Goal: Find specific page/section

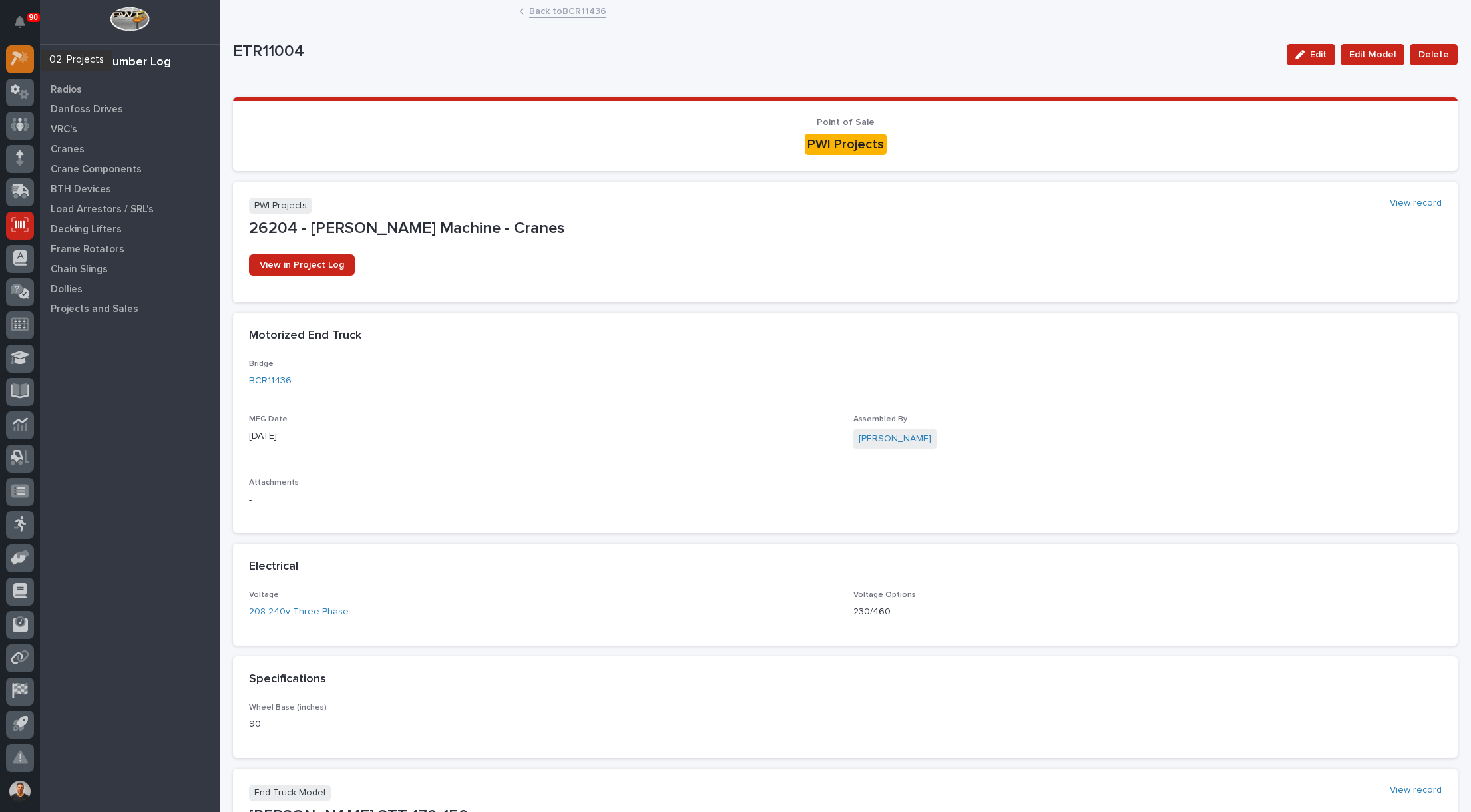
click at [17, 61] on icon at bounding box center [20, 58] width 19 height 15
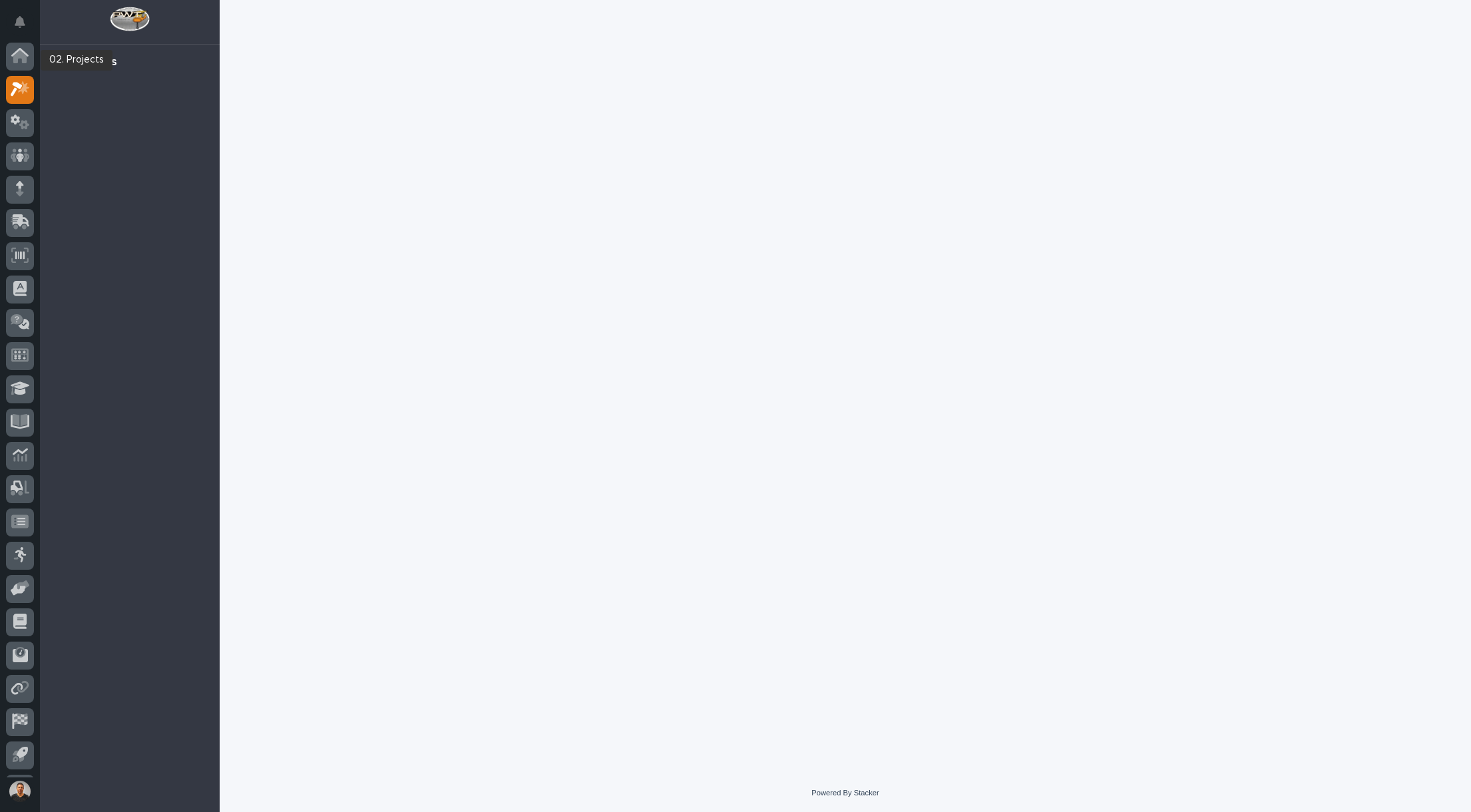
scroll to position [30, 0]
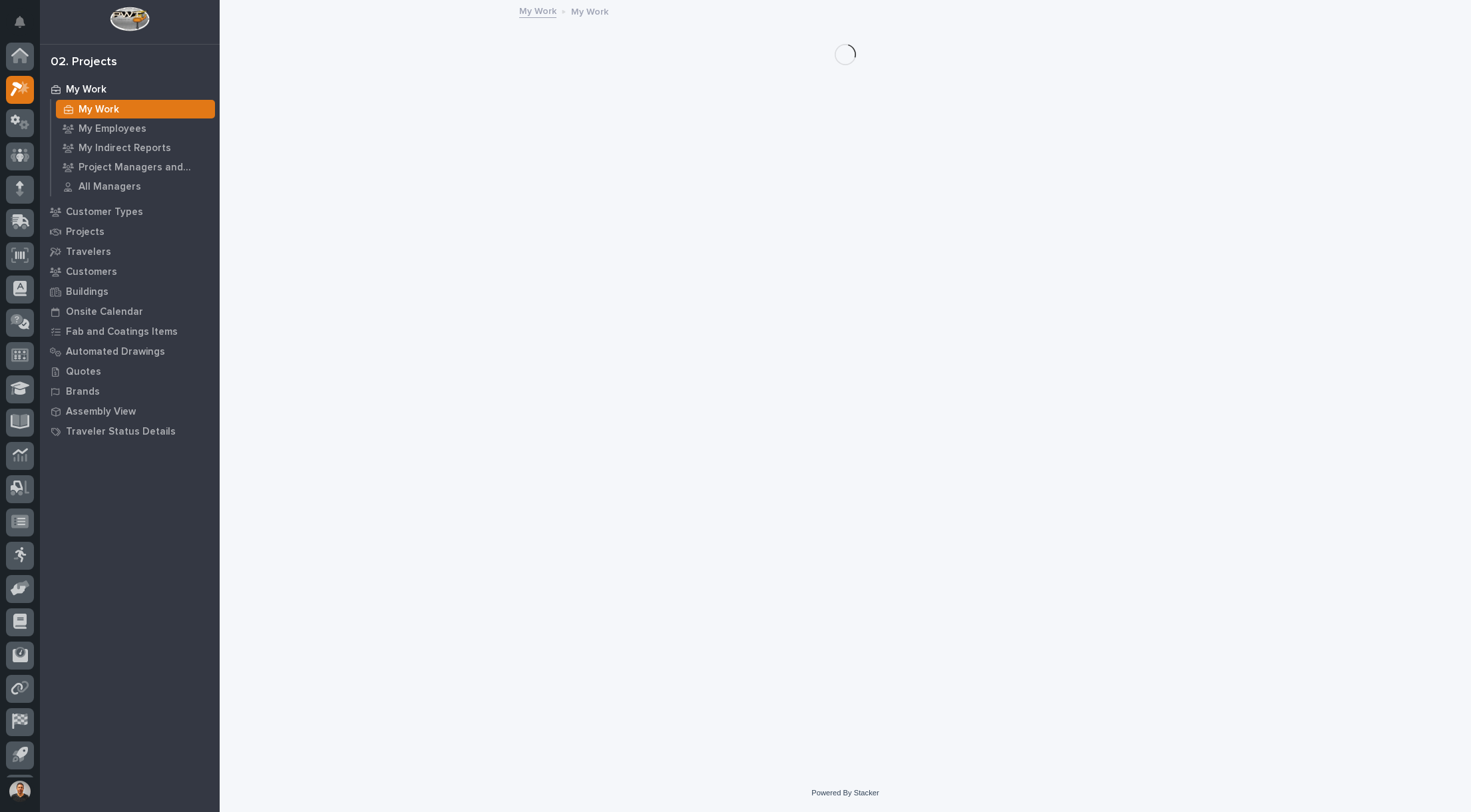
scroll to position [30, 0]
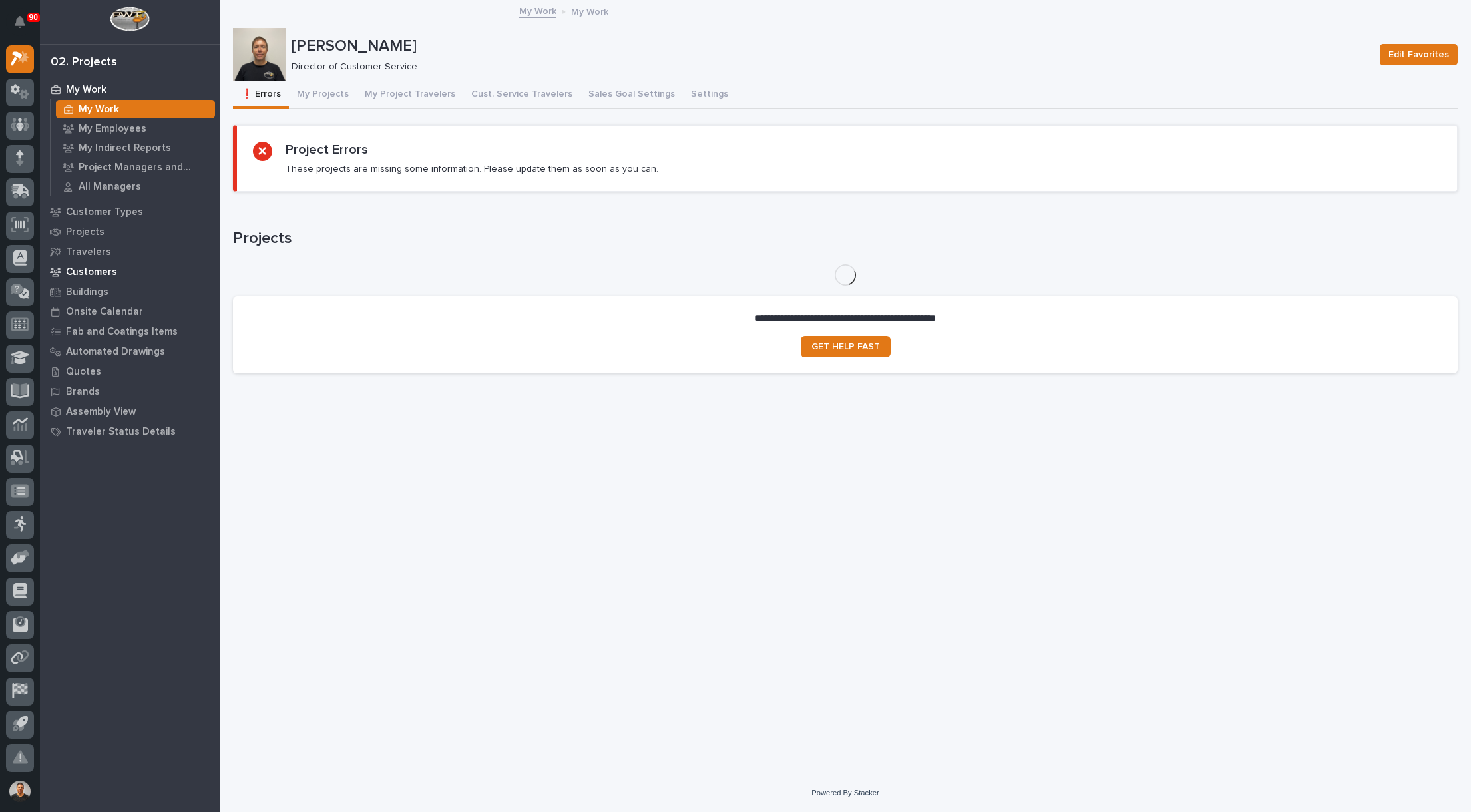
click at [96, 270] on p "Customers" at bounding box center [91, 271] width 51 height 12
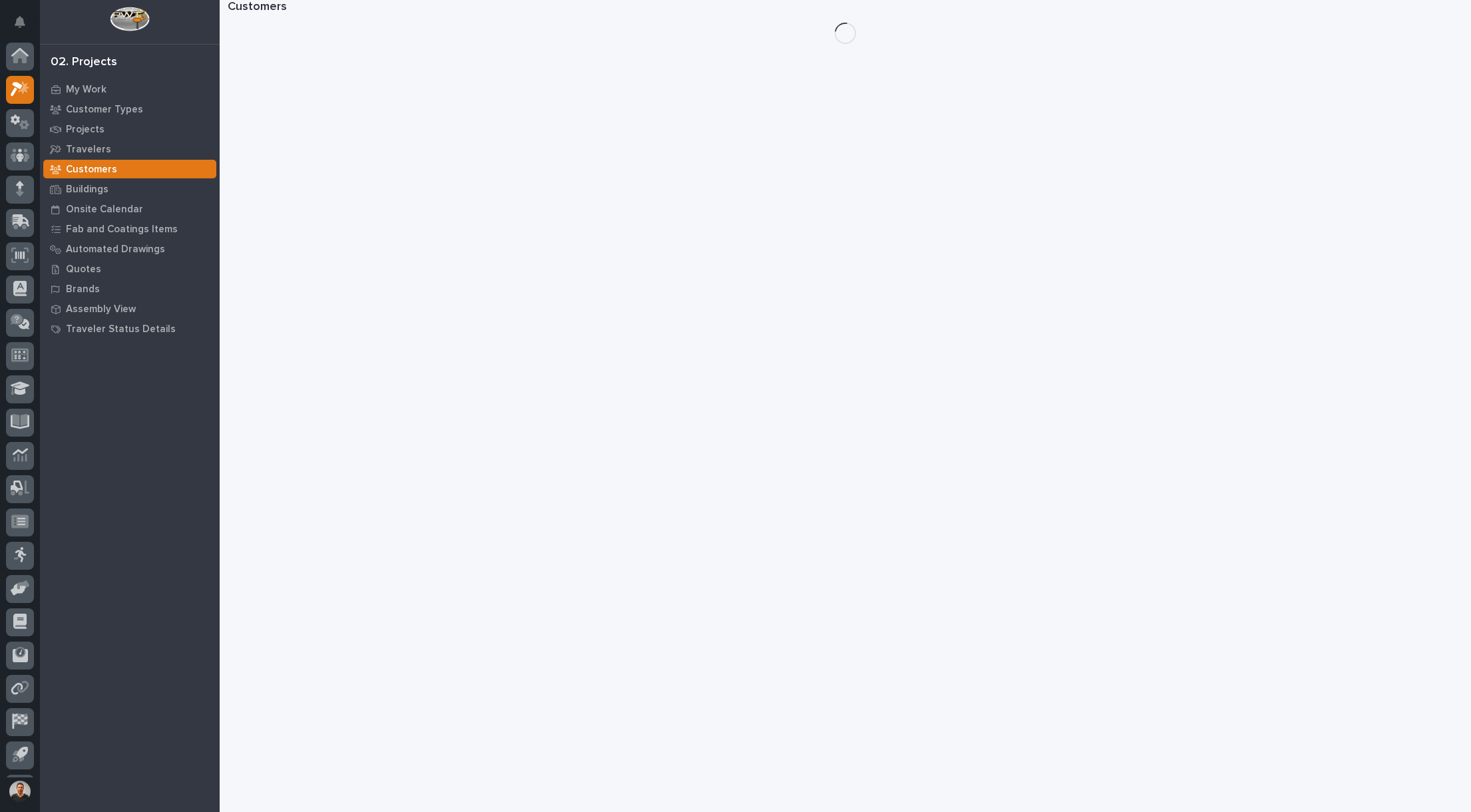
scroll to position [30, 0]
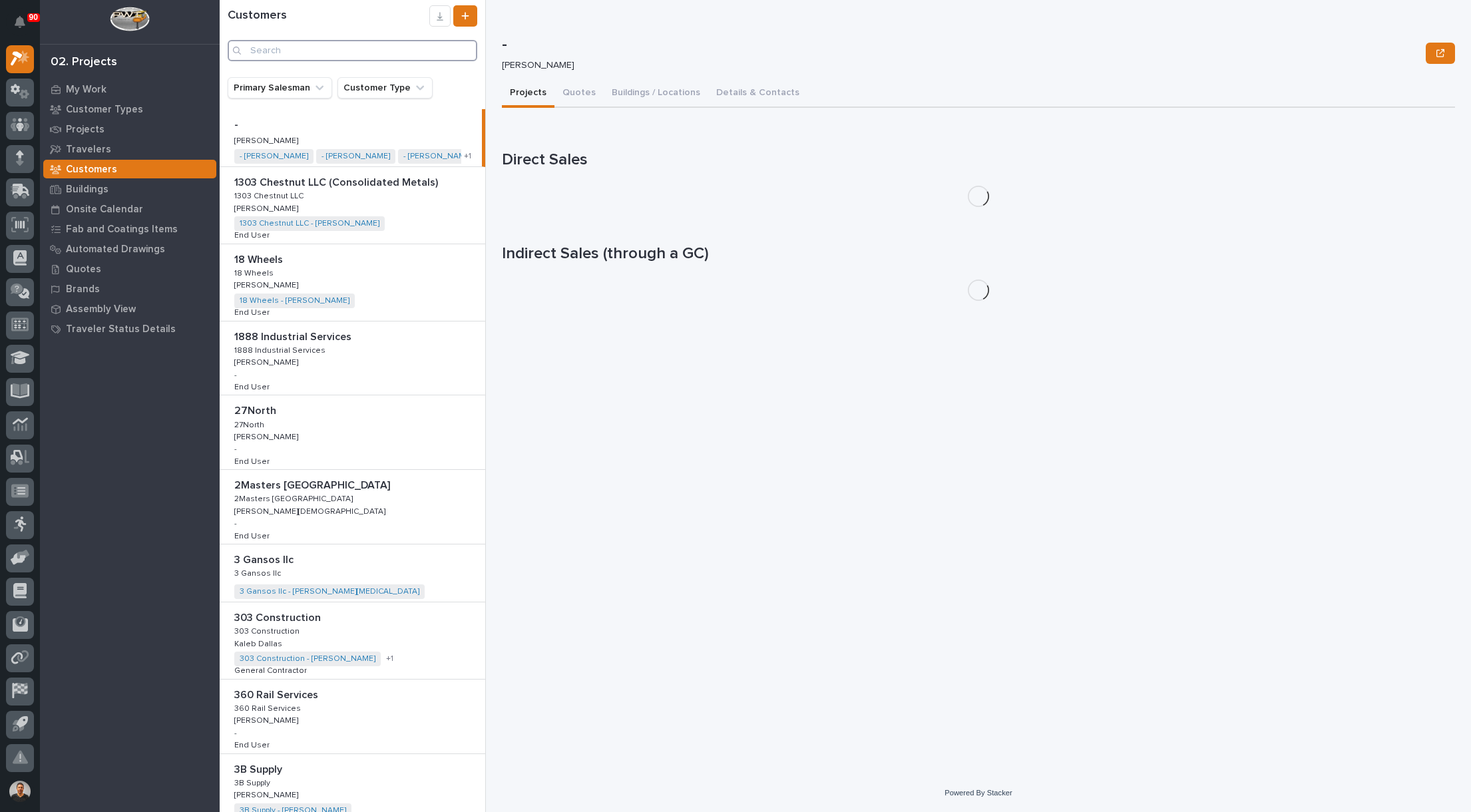
click at [308, 49] on input "Search" at bounding box center [353, 50] width 250 height 22
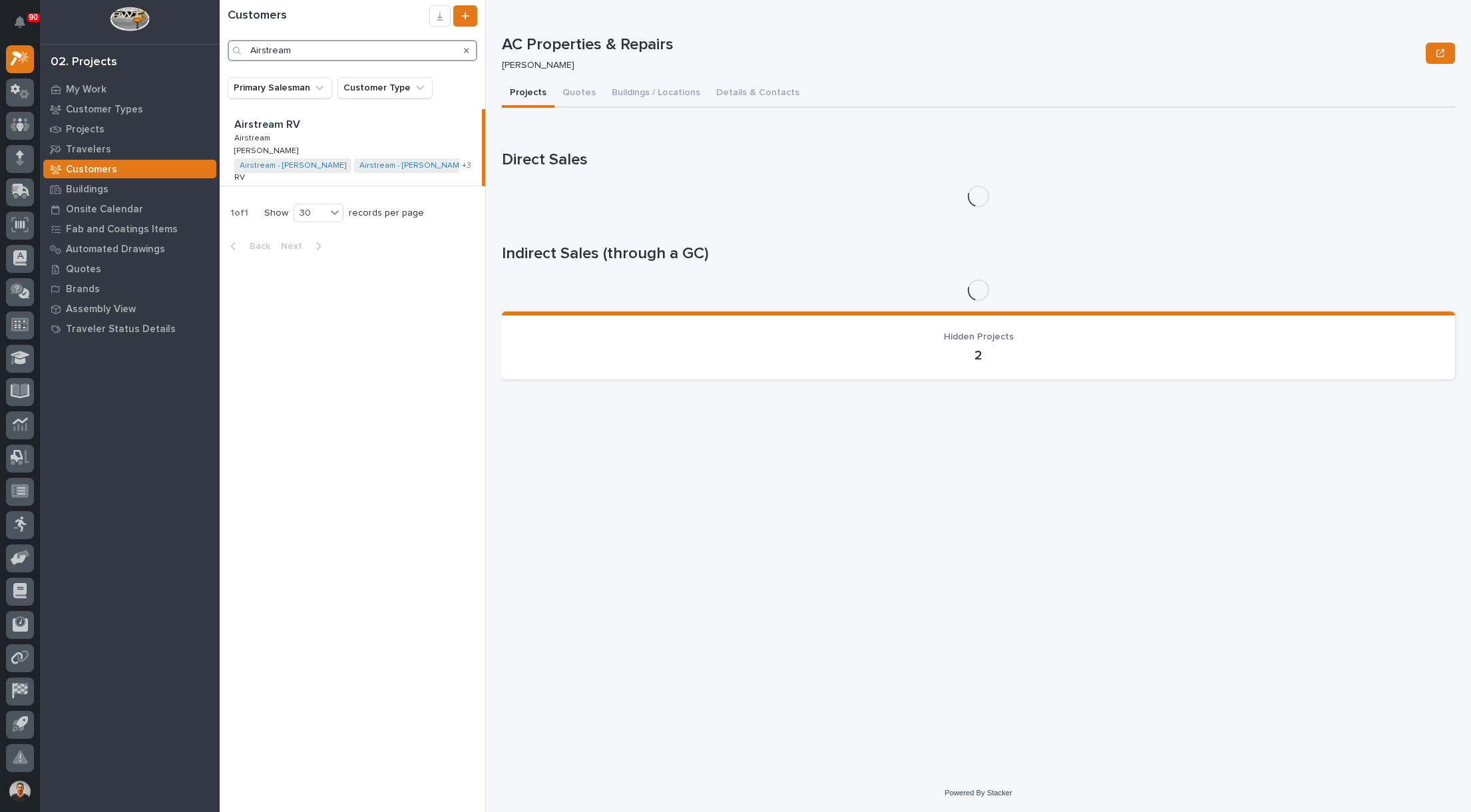
type input "Airstream"
click at [244, 123] on p "Airstream RV" at bounding box center [268, 123] width 69 height 15
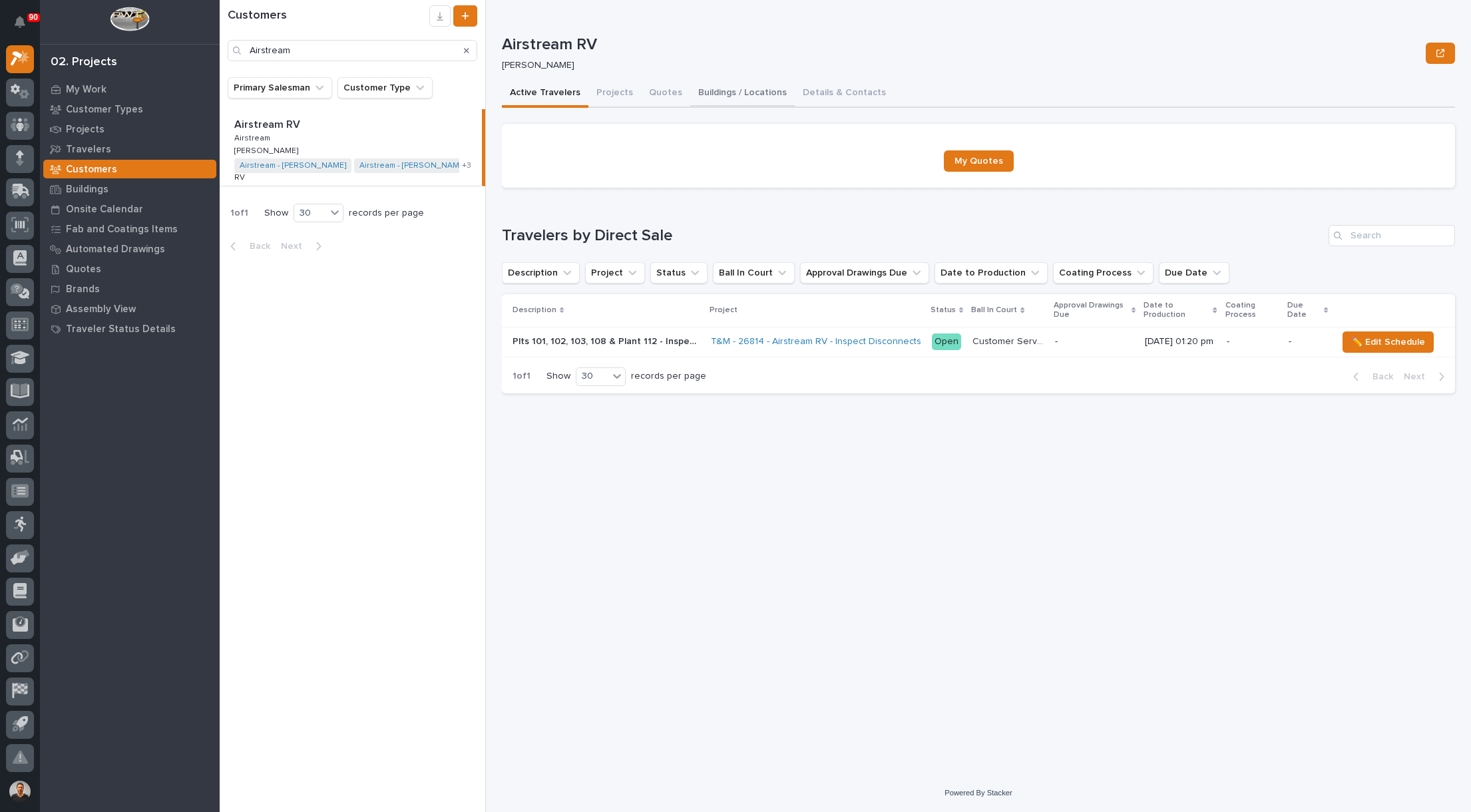
click at [751, 90] on button "Buildings / Locations" at bounding box center [743, 94] width 104 height 28
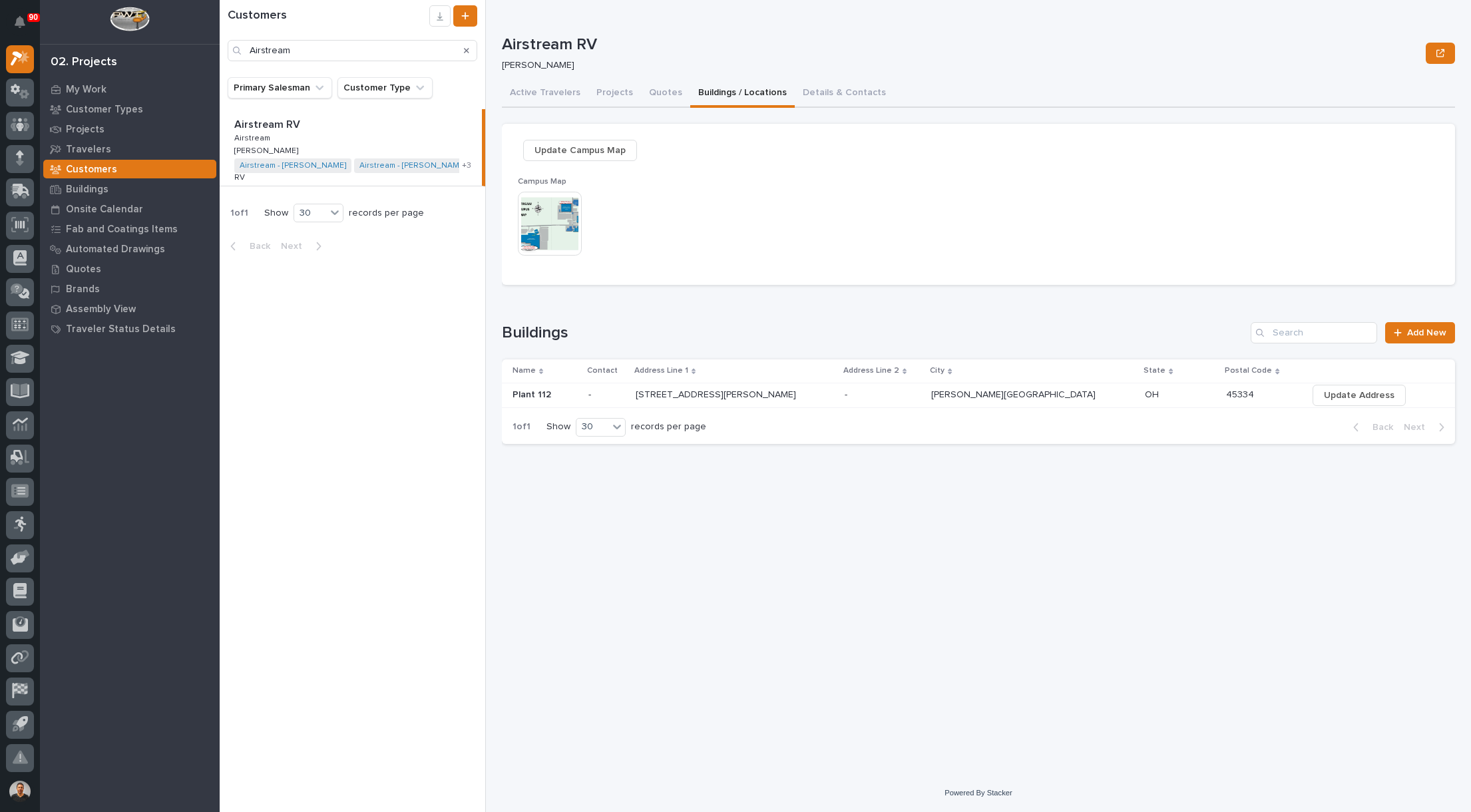
click at [560, 222] on img at bounding box center [550, 223] width 64 height 64
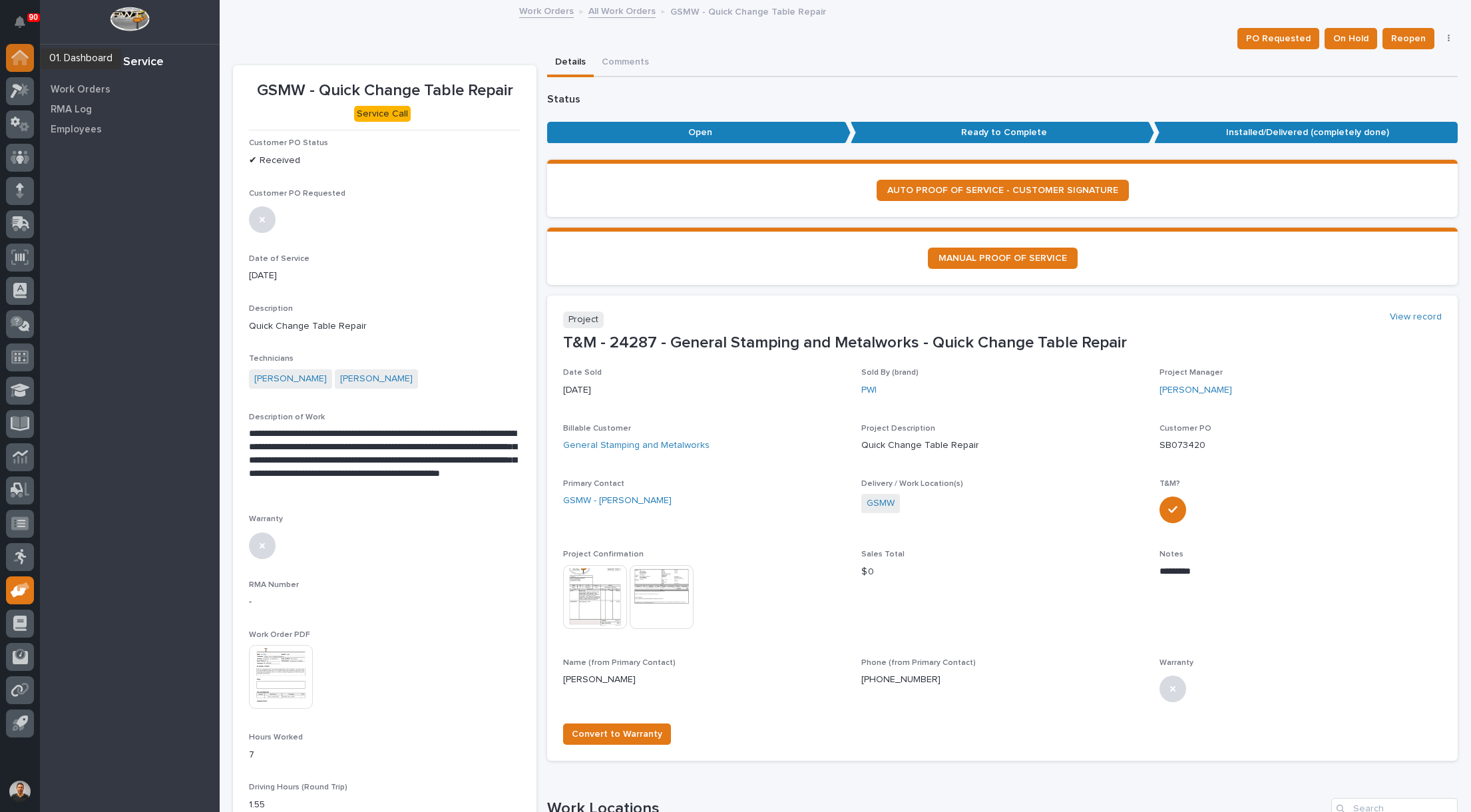
click at [26, 64] on icon at bounding box center [20, 58] width 14 height 14
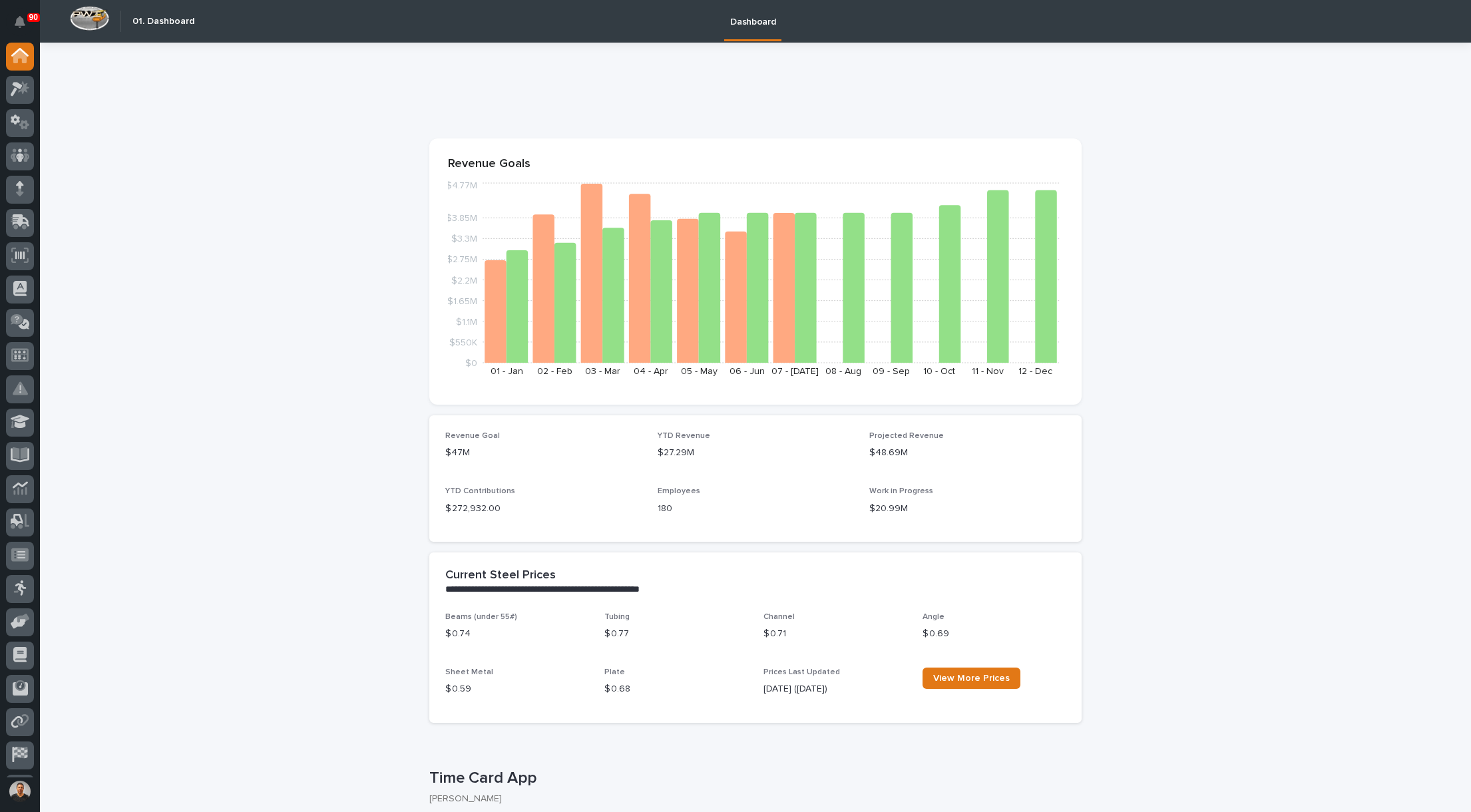
scroll to position [266, 0]
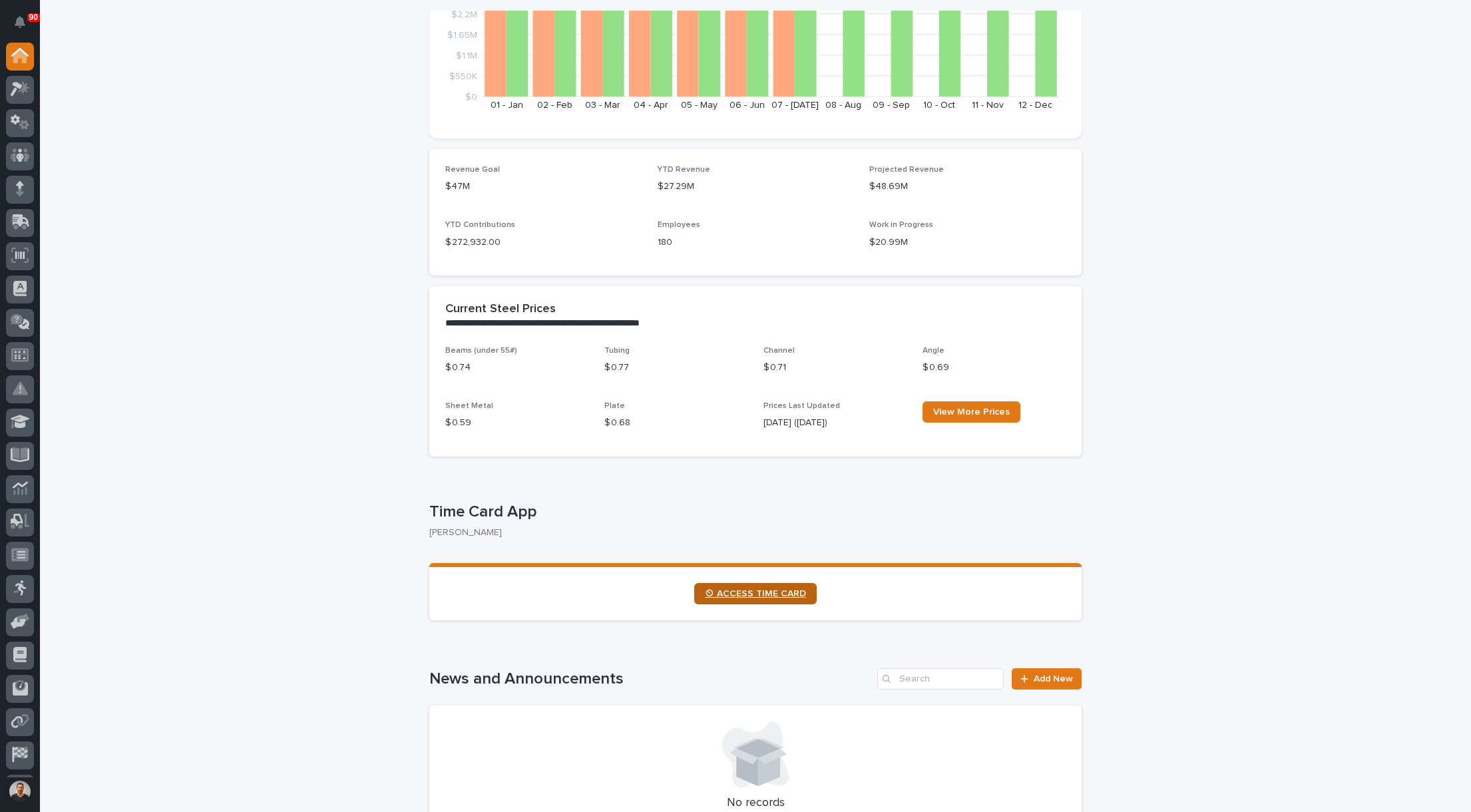
click at [730, 587] on link "⏲ ACCESS TIME CARD" at bounding box center [755, 593] width 123 height 22
